Goal: Transaction & Acquisition: Purchase product/service

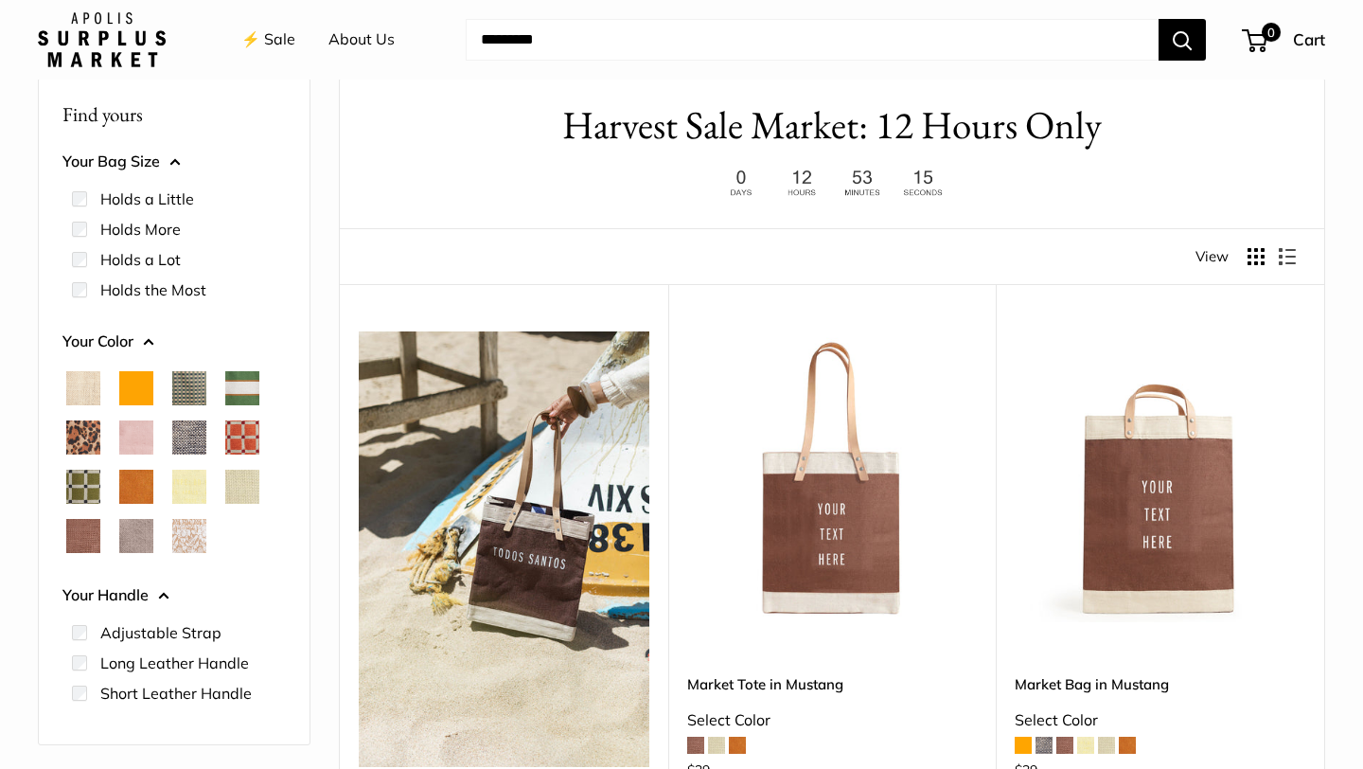
scroll to position [97, 0]
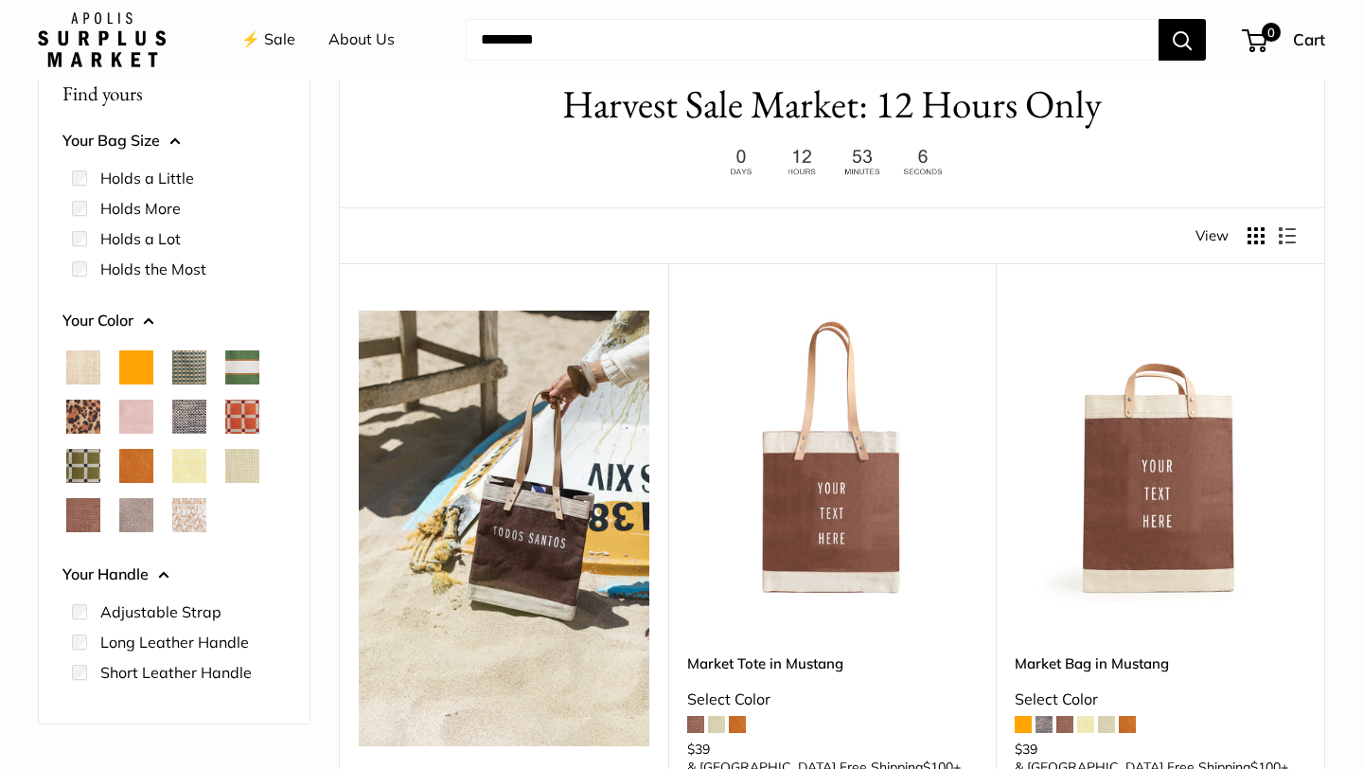
click at [247, 415] on span "Chenille Window Brick" at bounding box center [242, 416] width 34 height 34
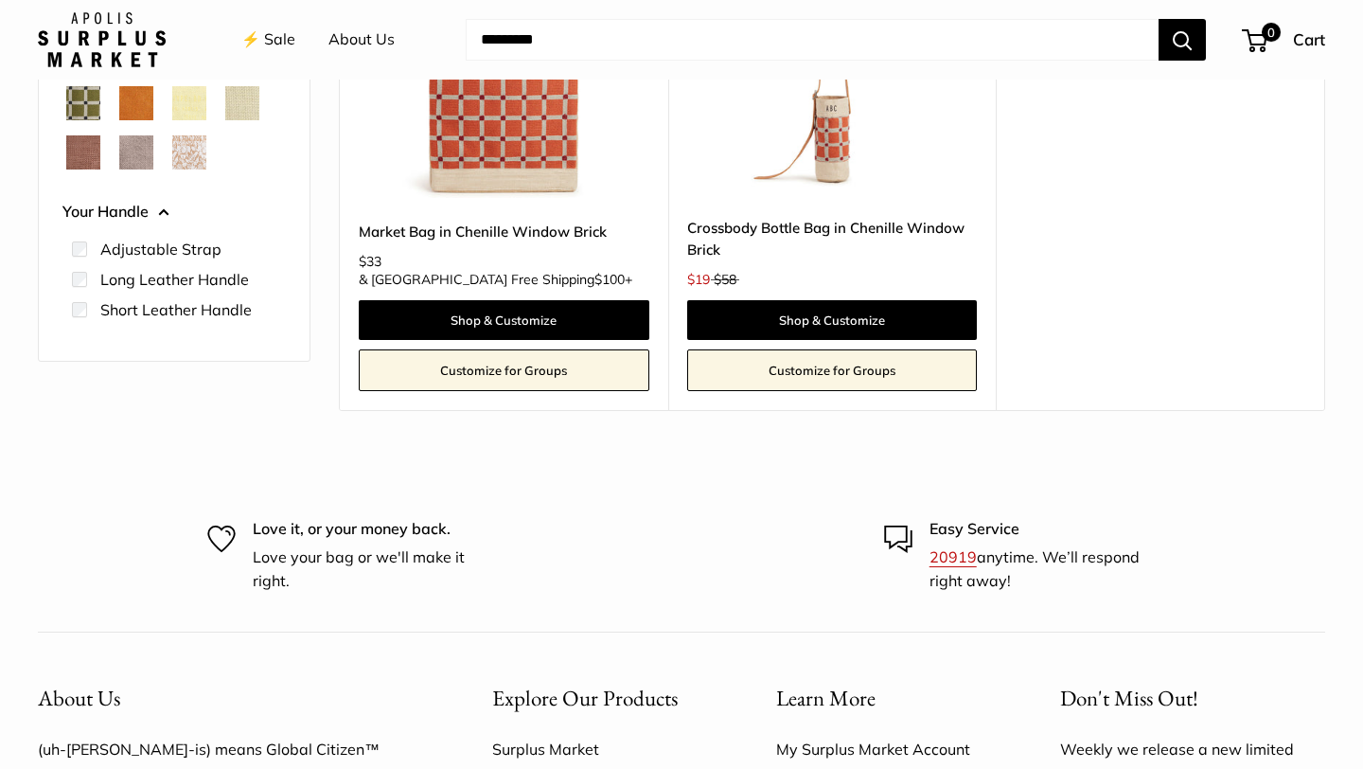
scroll to position [519, 0]
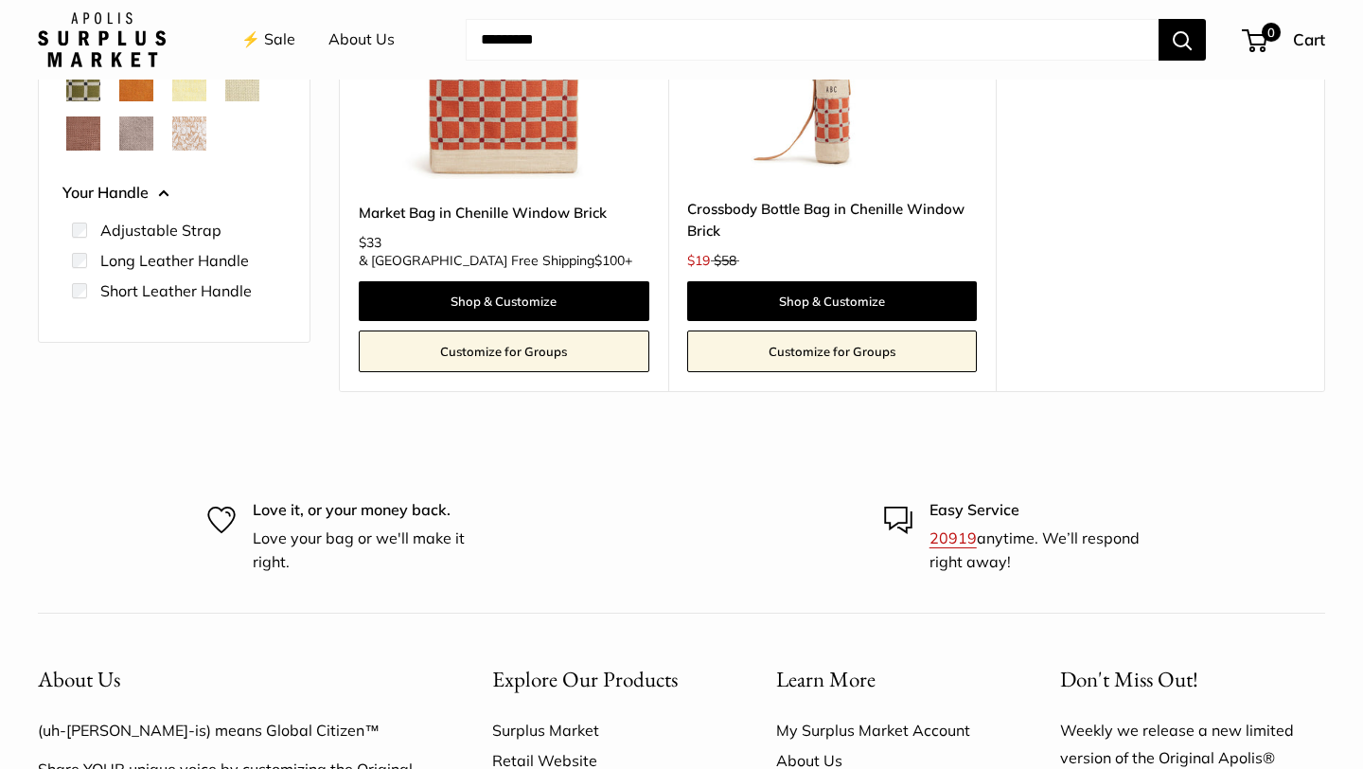
click at [82, 94] on span "Chenille Window Sage" at bounding box center [83, 84] width 34 height 34
